Goal: Download file/media

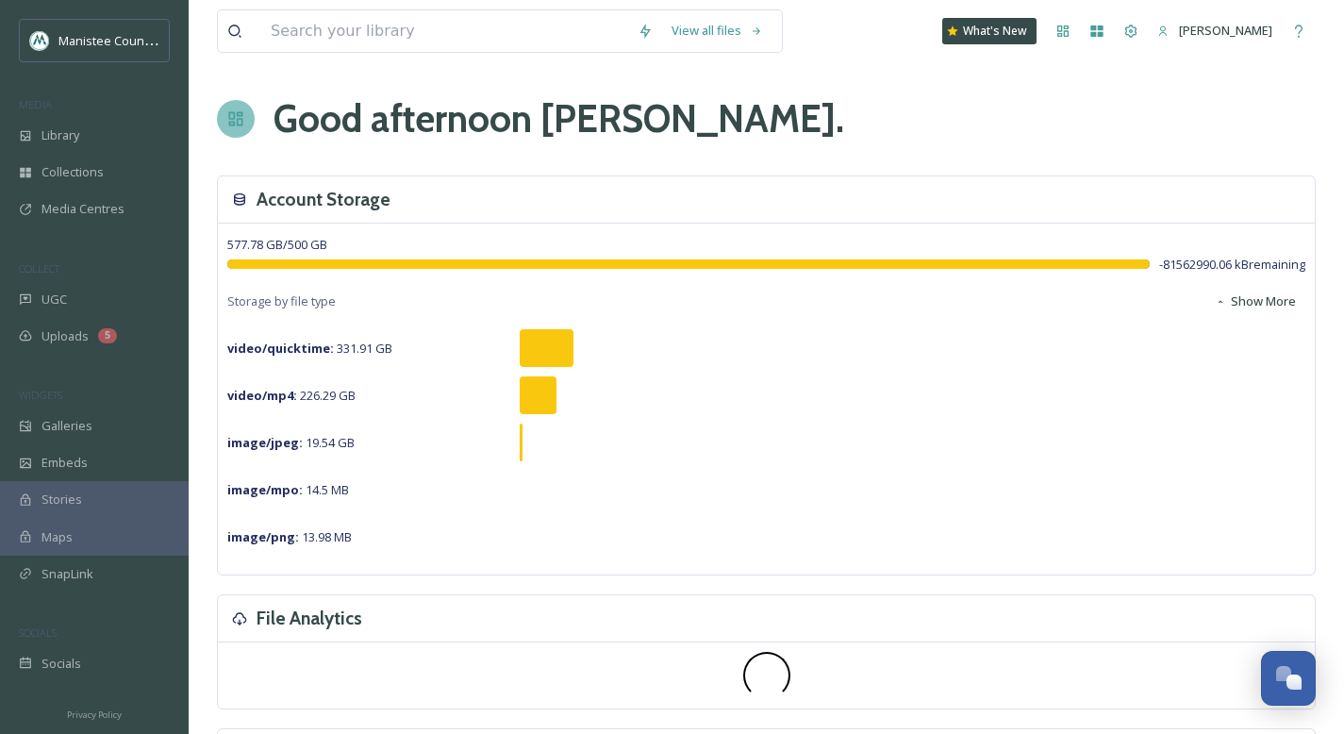
scroll to position [5680, 0]
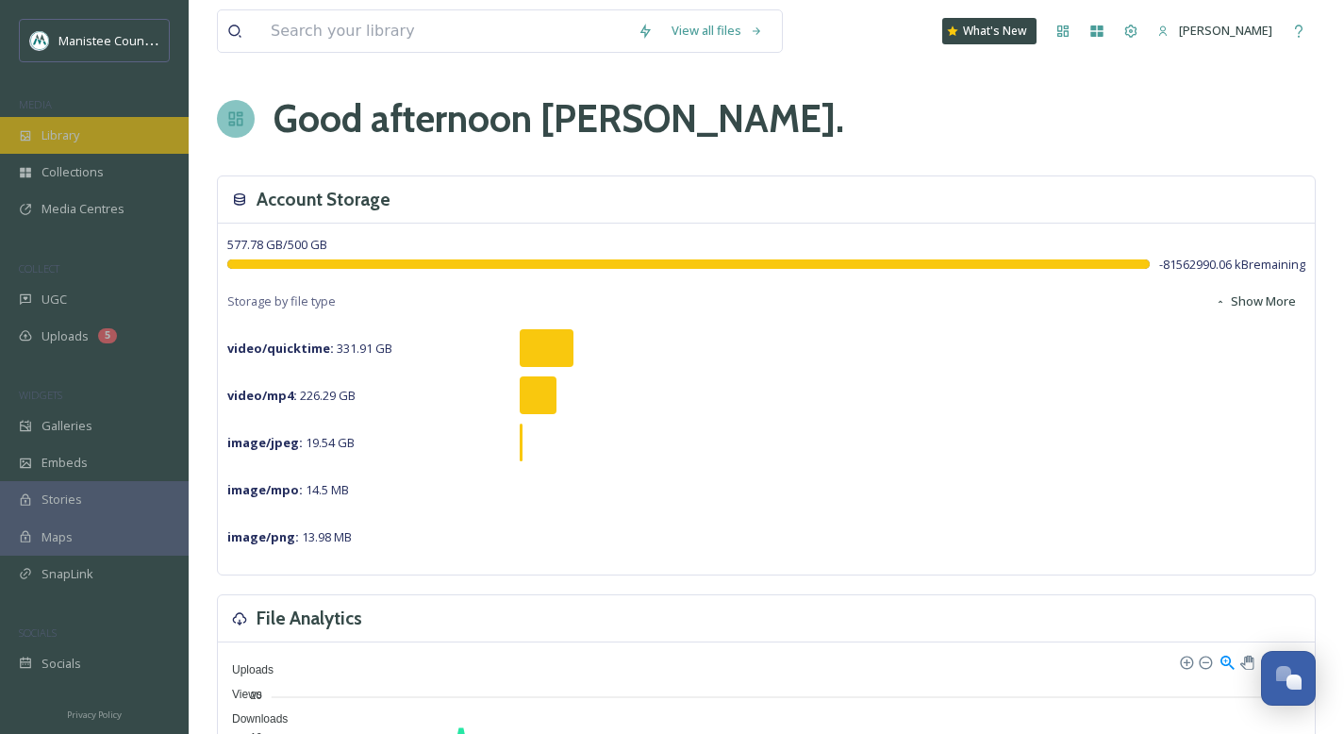
click at [96, 125] on div "Library" at bounding box center [94, 135] width 189 height 37
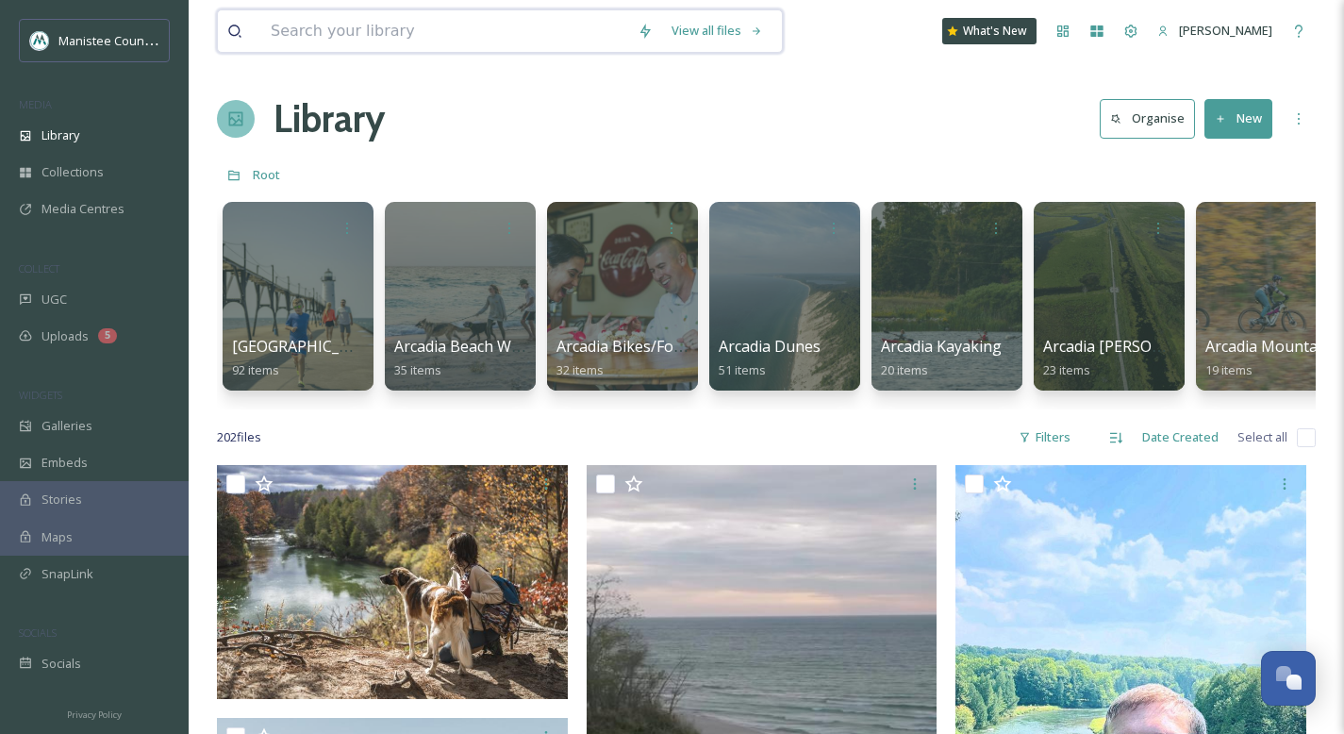
click at [538, 15] on input at bounding box center [444, 31] width 367 height 42
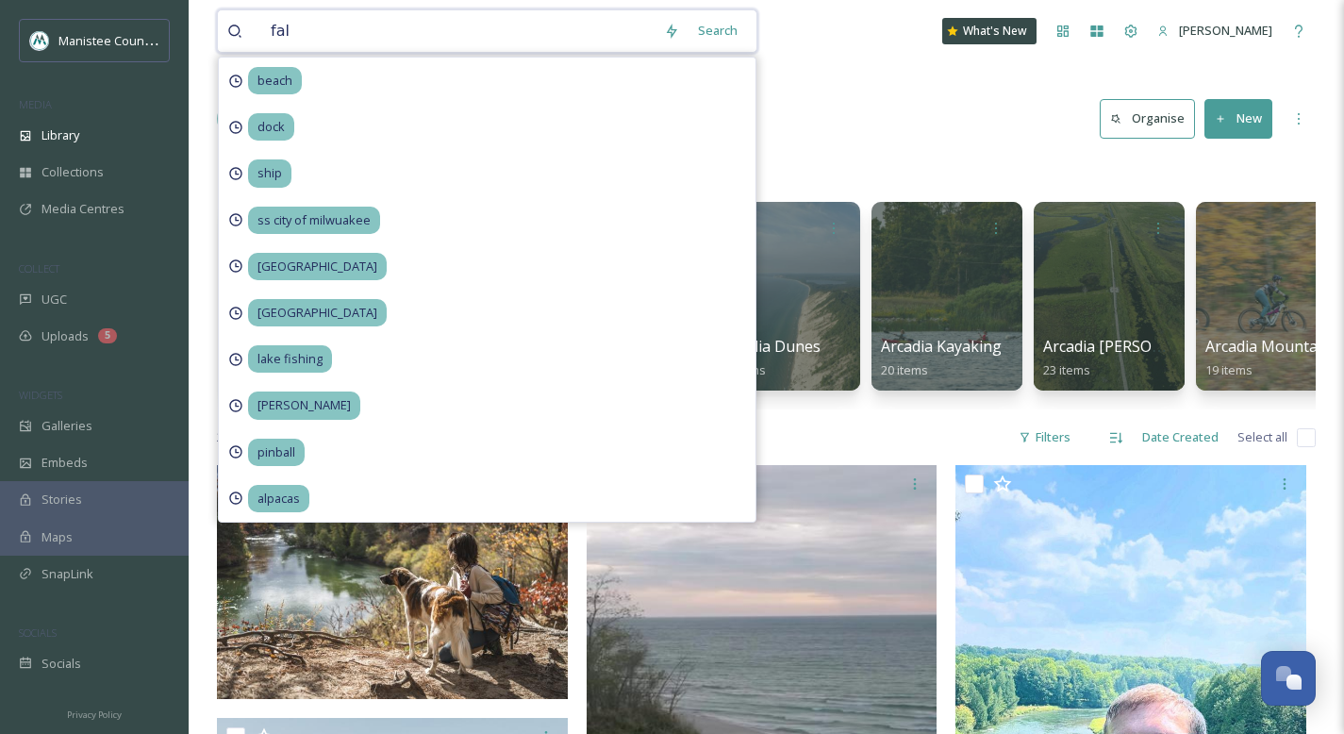
type input "fall"
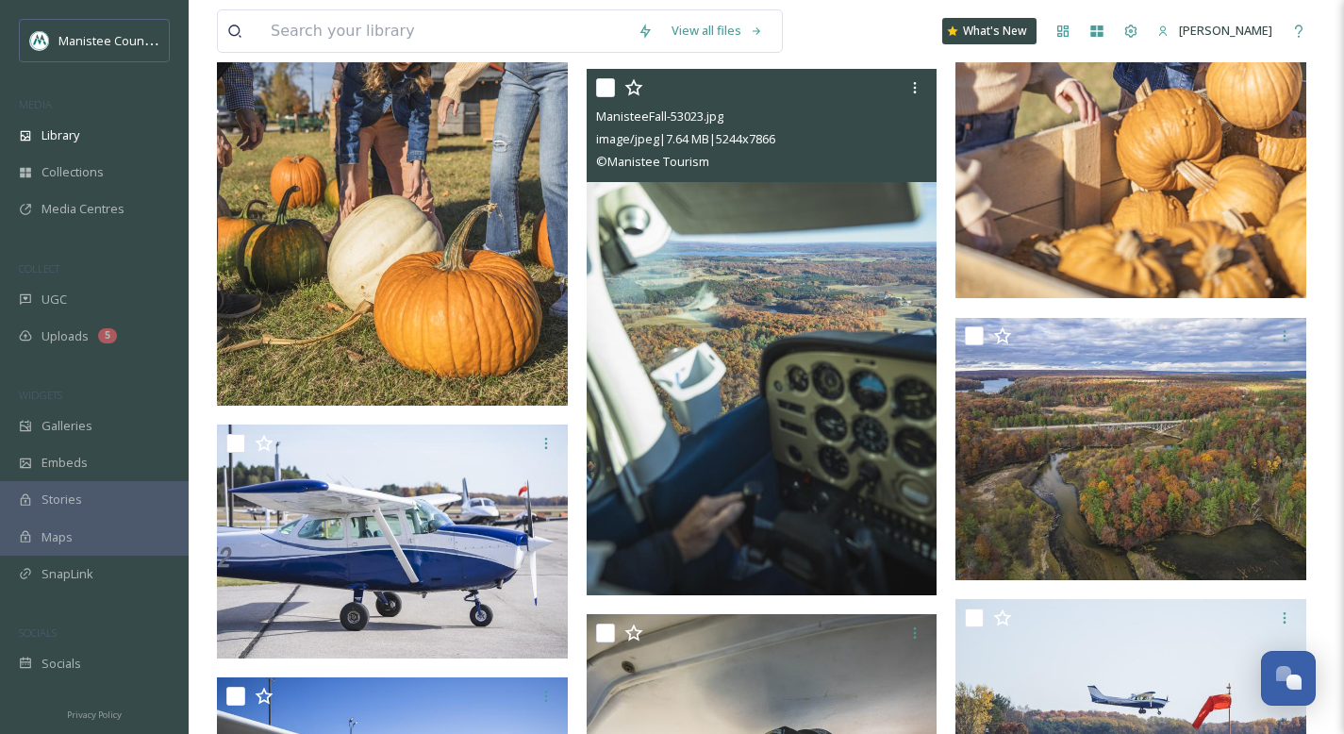
scroll to position [19618, 0]
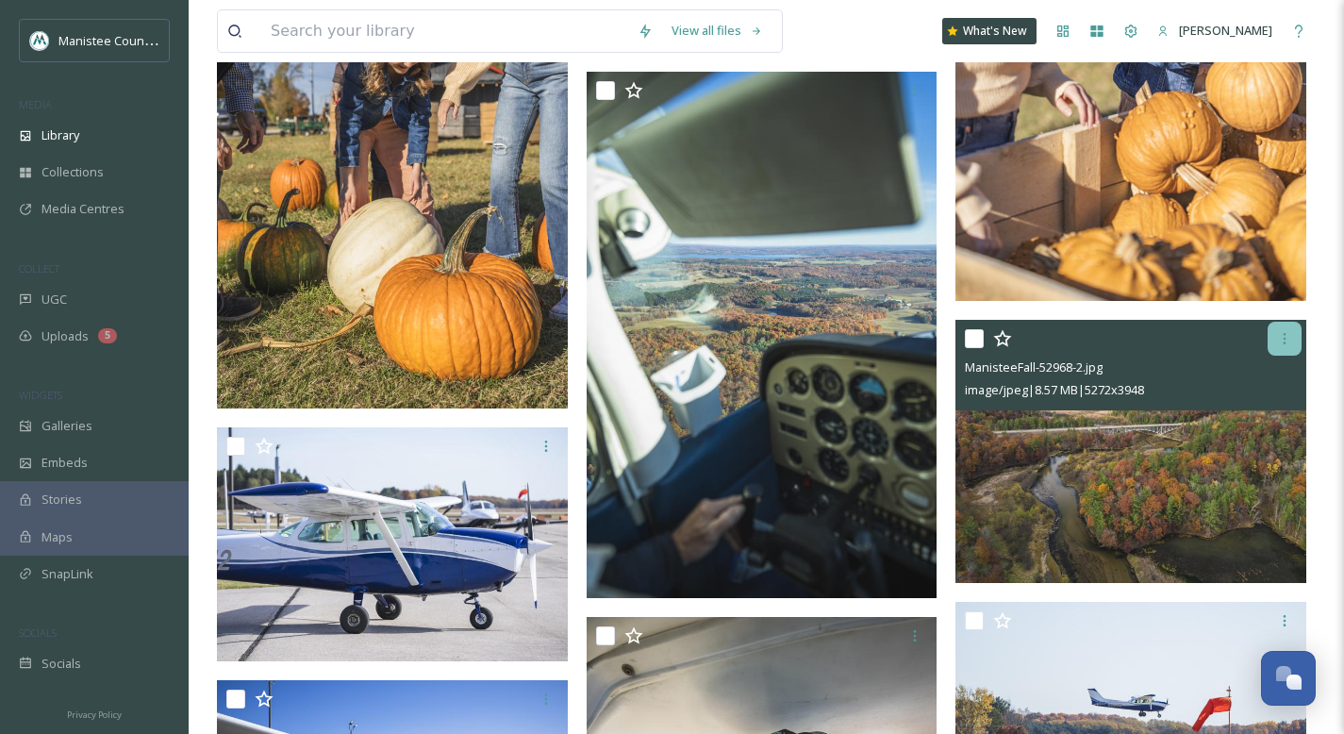
click at [1288, 335] on icon at bounding box center [1284, 338] width 15 height 15
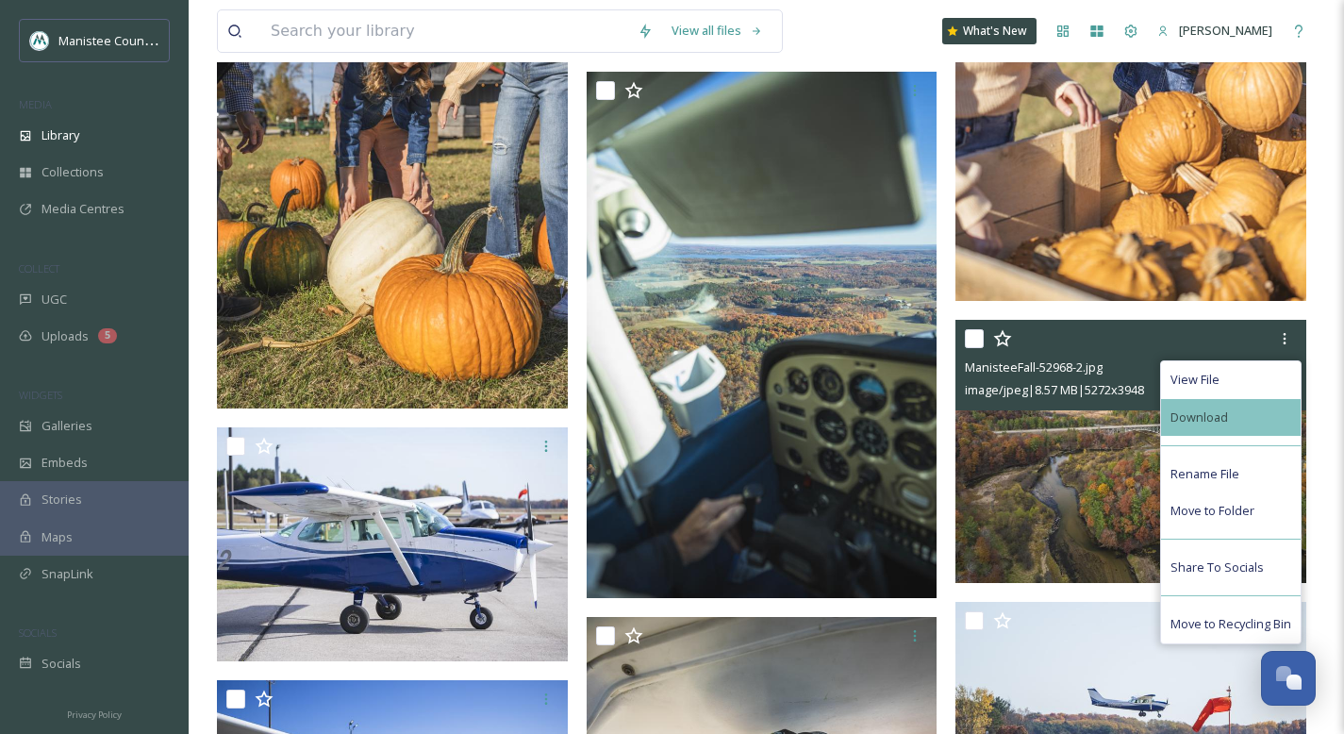
click at [1227, 413] on div "Download" at bounding box center [1231, 417] width 140 height 37
